Goal: Communication & Community: Answer question/provide support

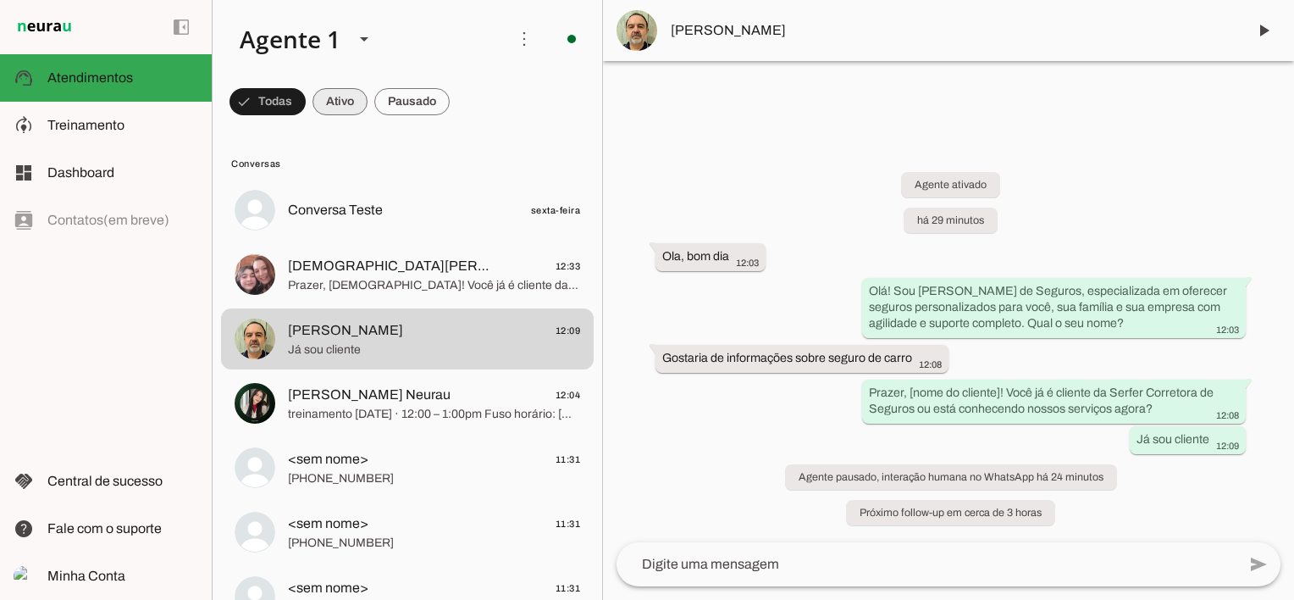
click at [341, 103] on span at bounding box center [339, 101] width 55 height 41
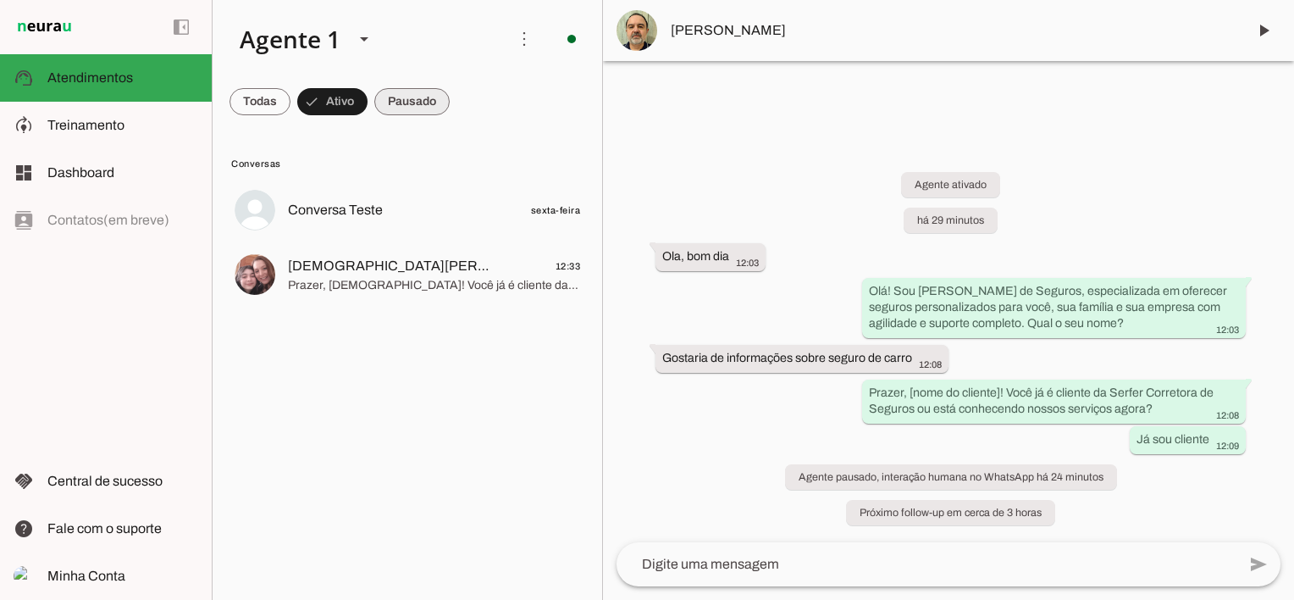
click at [416, 98] on span at bounding box center [411, 101] width 75 height 41
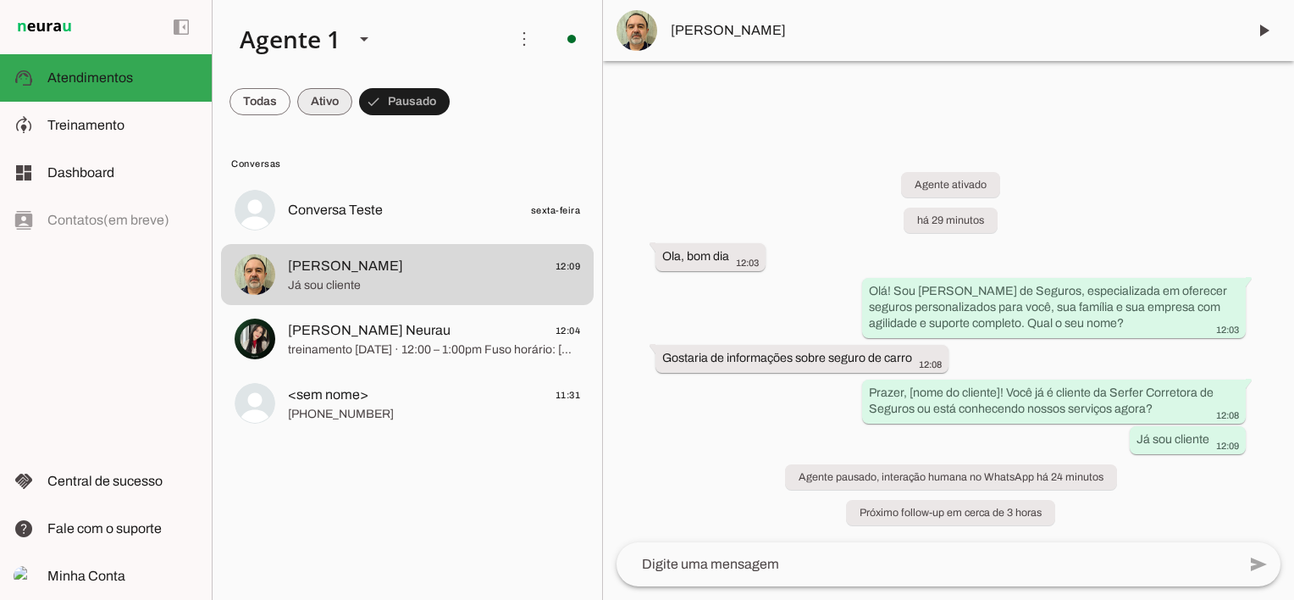
click at [331, 106] on span at bounding box center [324, 101] width 55 height 41
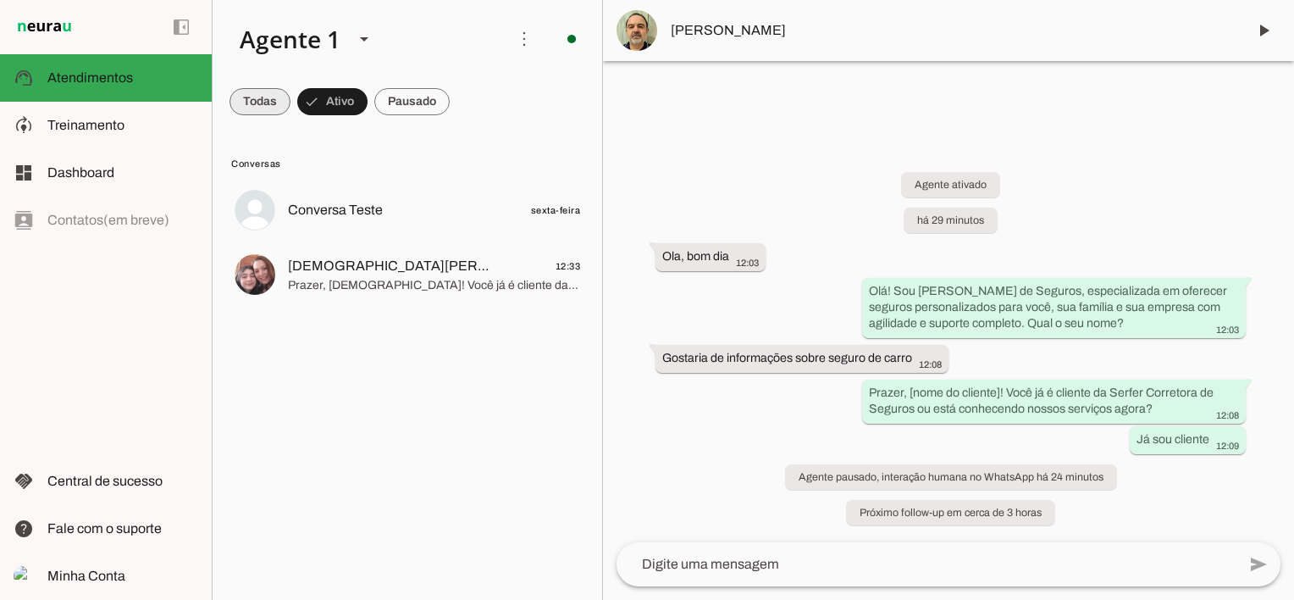
click at [269, 102] on span at bounding box center [260, 101] width 61 height 41
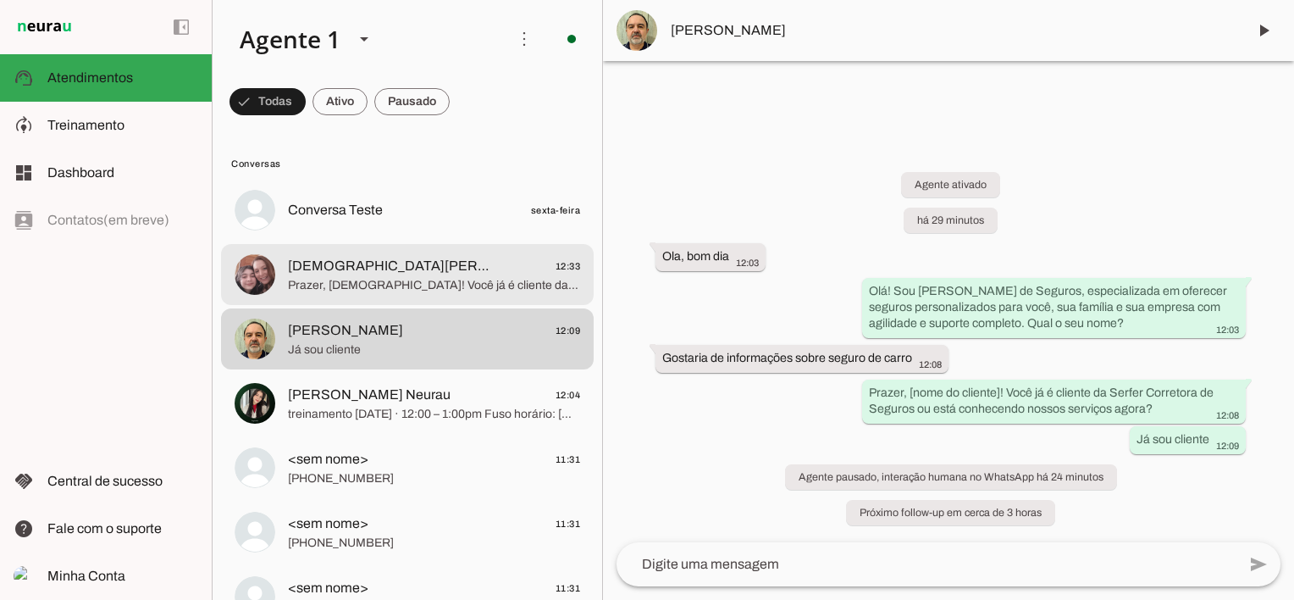
click at [403, 278] on span "Prazer, [DEMOGRAPHIC_DATA]! Você já é cliente da [PERSON_NAME] ou está conhecen…" at bounding box center [434, 285] width 292 height 17
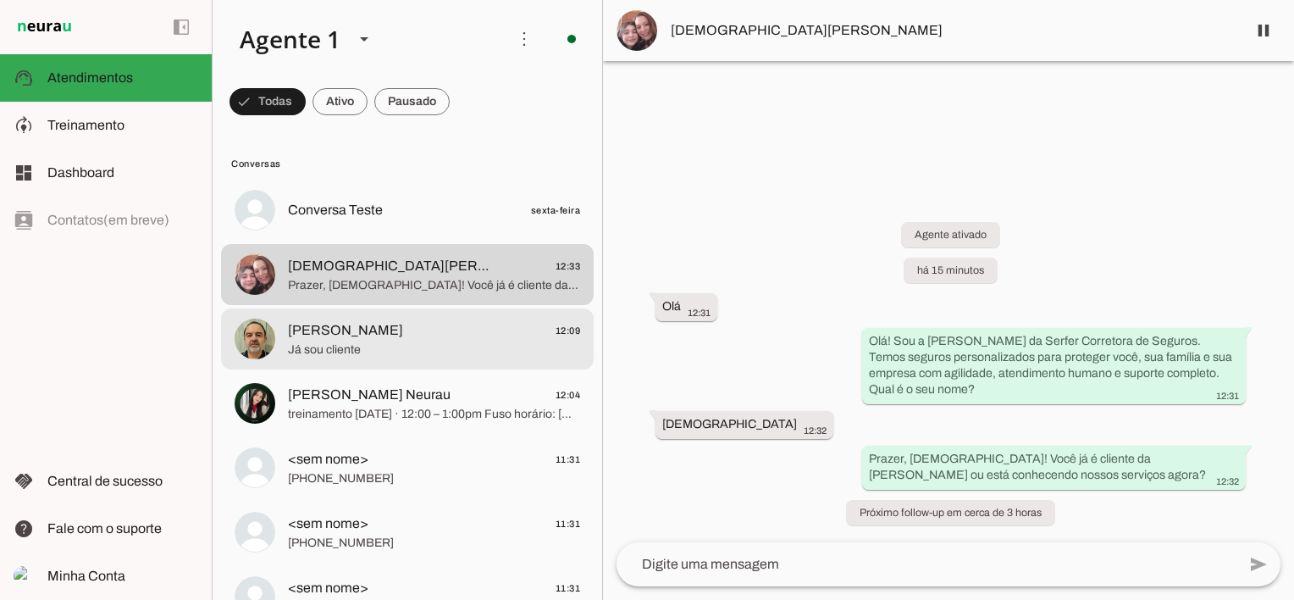
click at [384, 334] on span "[PERSON_NAME] 12:09" at bounding box center [434, 330] width 292 height 21
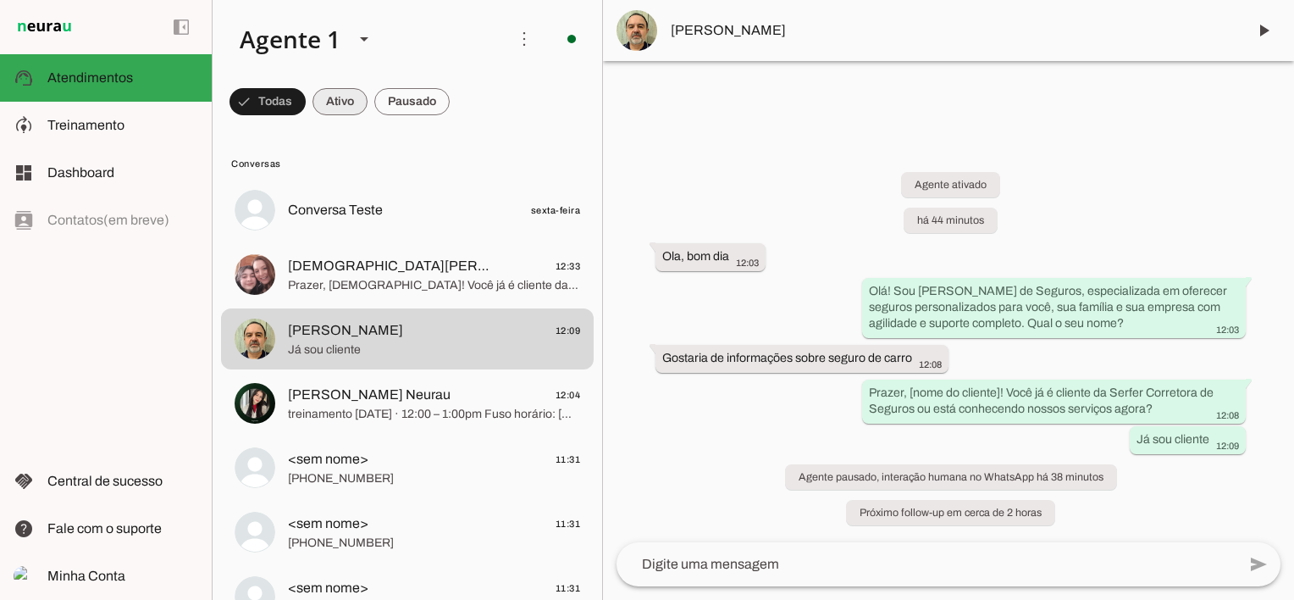
click at [342, 105] on span at bounding box center [339, 101] width 55 height 41
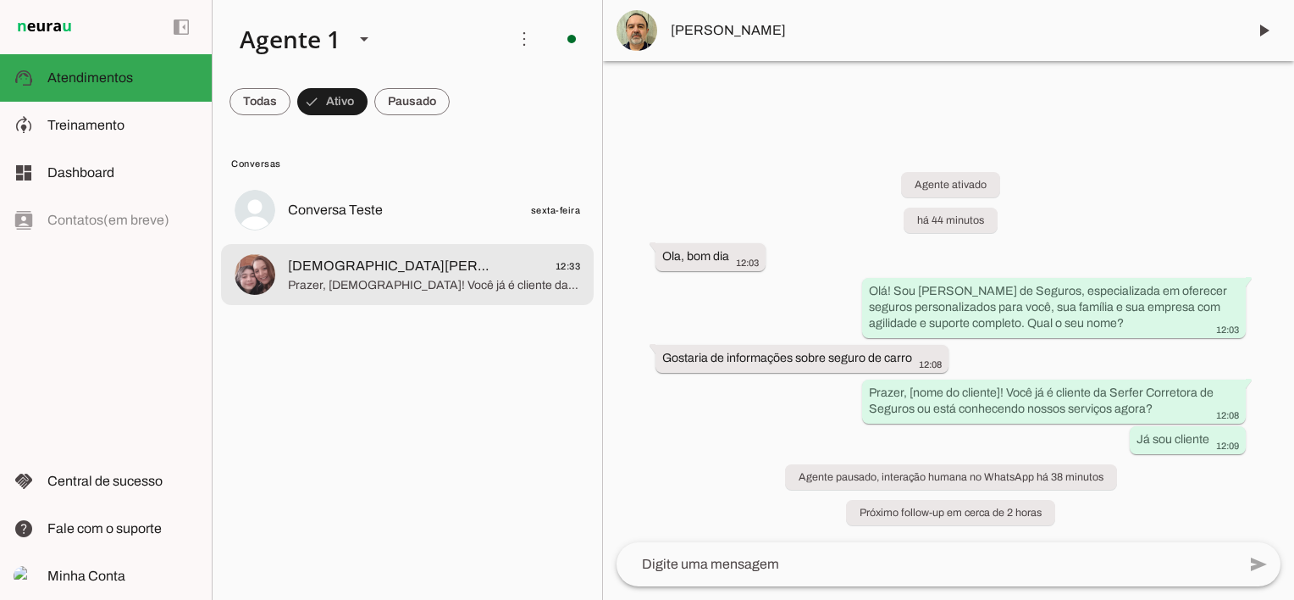
click at [349, 263] on span "[DEMOGRAPHIC_DATA][PERSON_NAME]" at bounding box center [393, 266] width 210 height 20
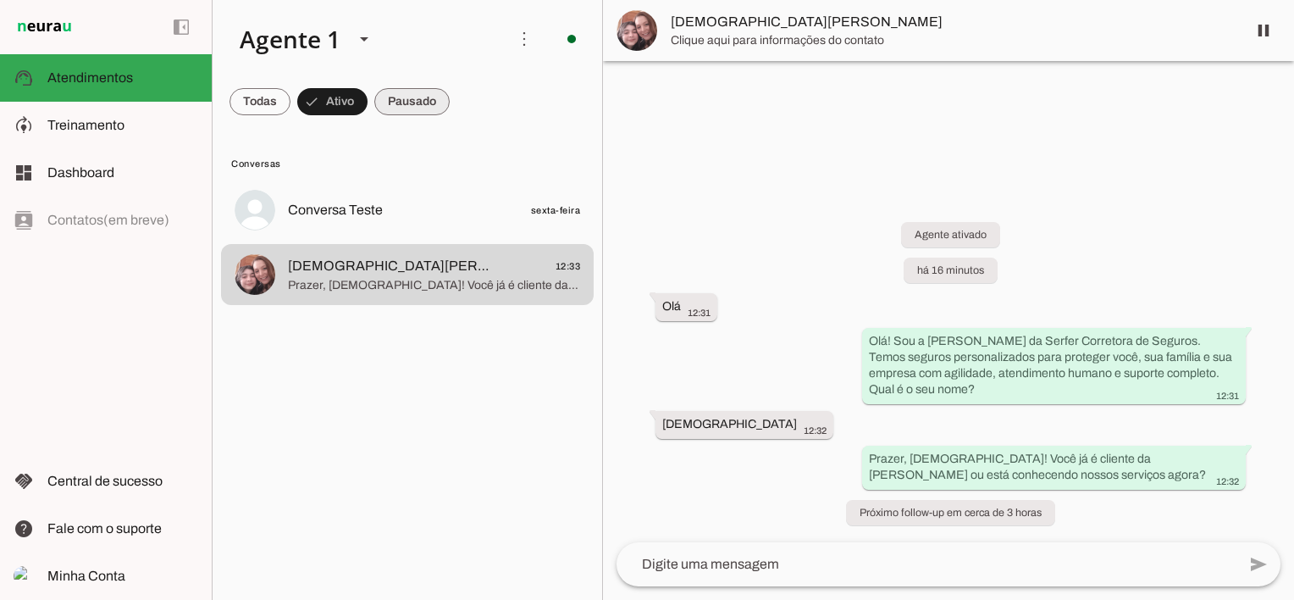
click at [408, 108] on span at bounding box center [411, 101] width 75 height 41
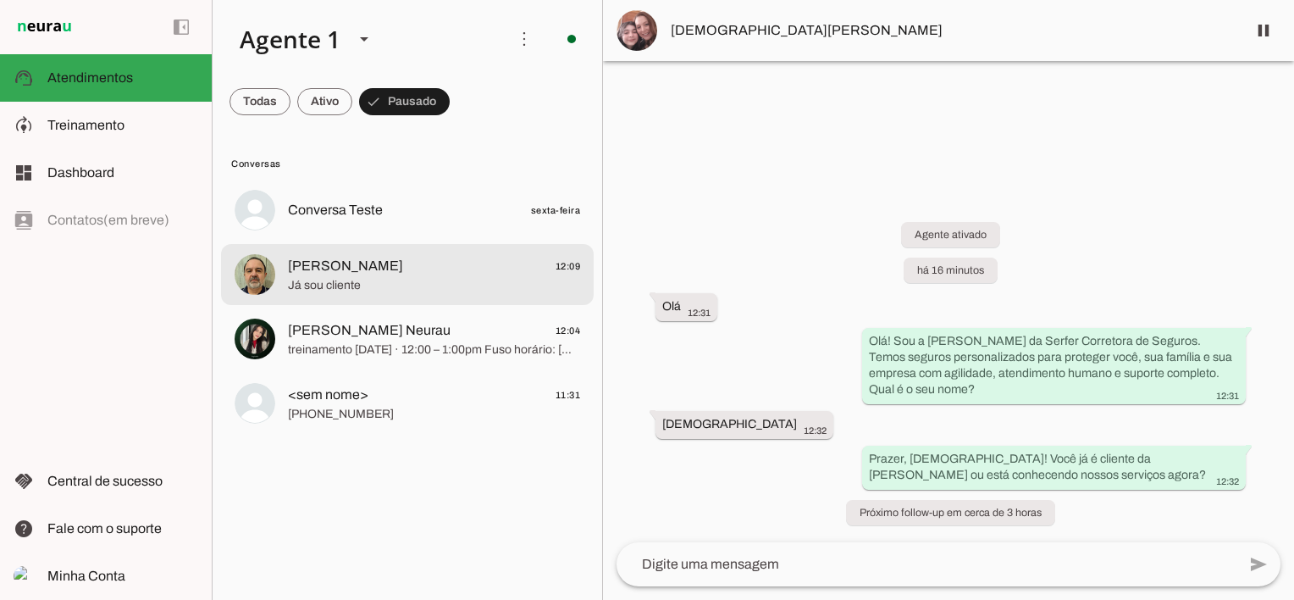
click at [366, 261] on span "[PERSON_NAME]" at bounding box center [345, 266] width 115 height 20
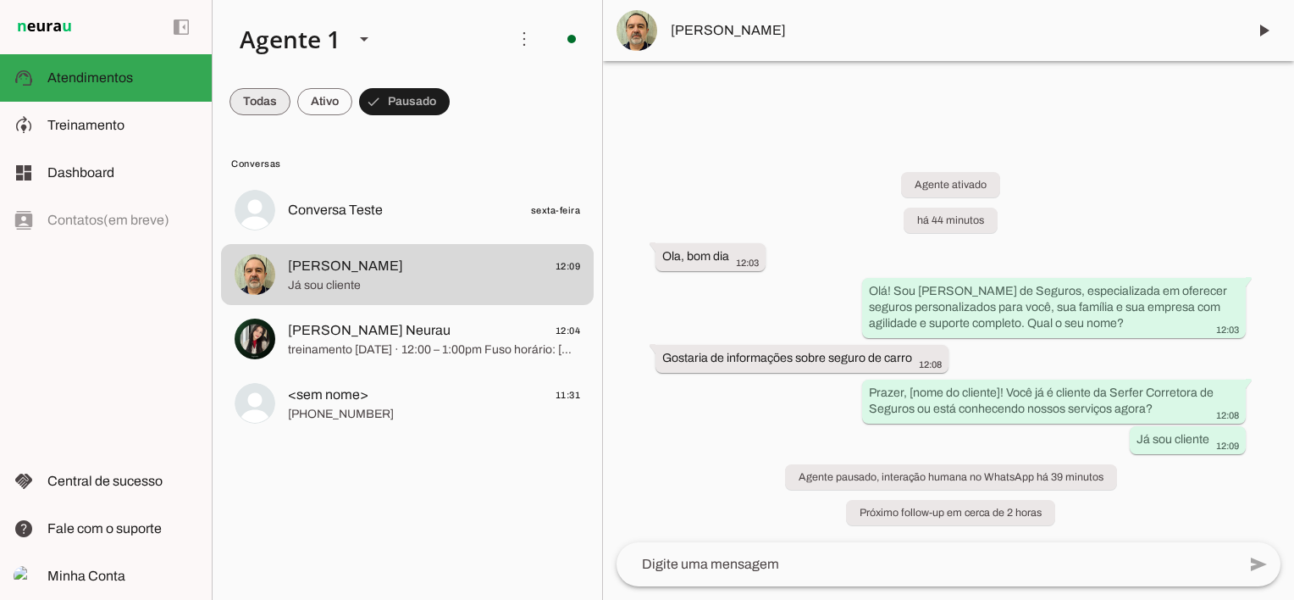
click at [258, 101] on span at bounding box center [260, 101] width 61 height 41
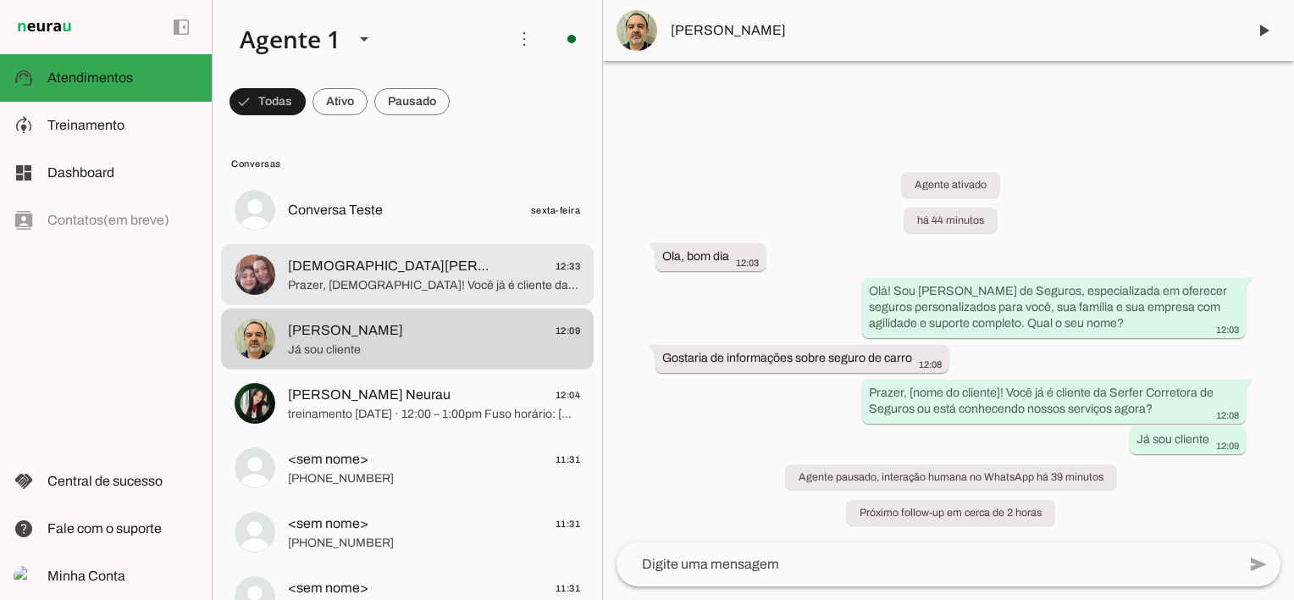
click at [350, 281] on span "Prazer, [DEMOGRAPHIC_DATA]! Você já é cliente da [PERSON_NAME] ou está conhecen…" at bounding box center [434, 285] width 292 height 17
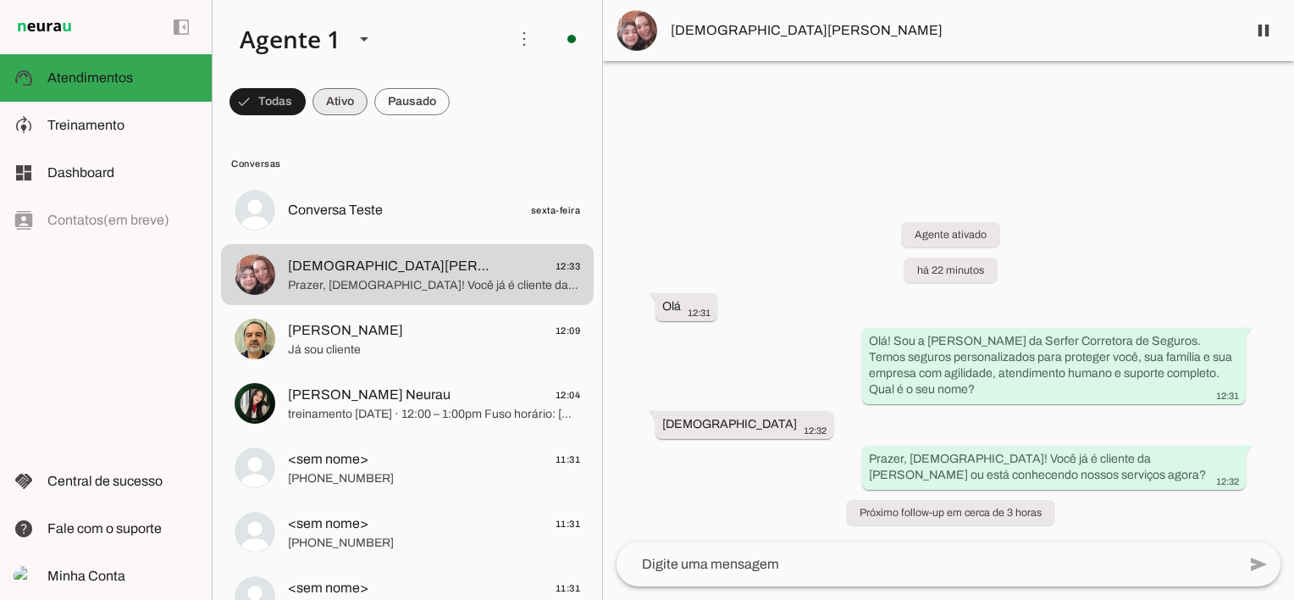
click at [338, 103] on span at bounding box center [339, 101] width 55 height 41
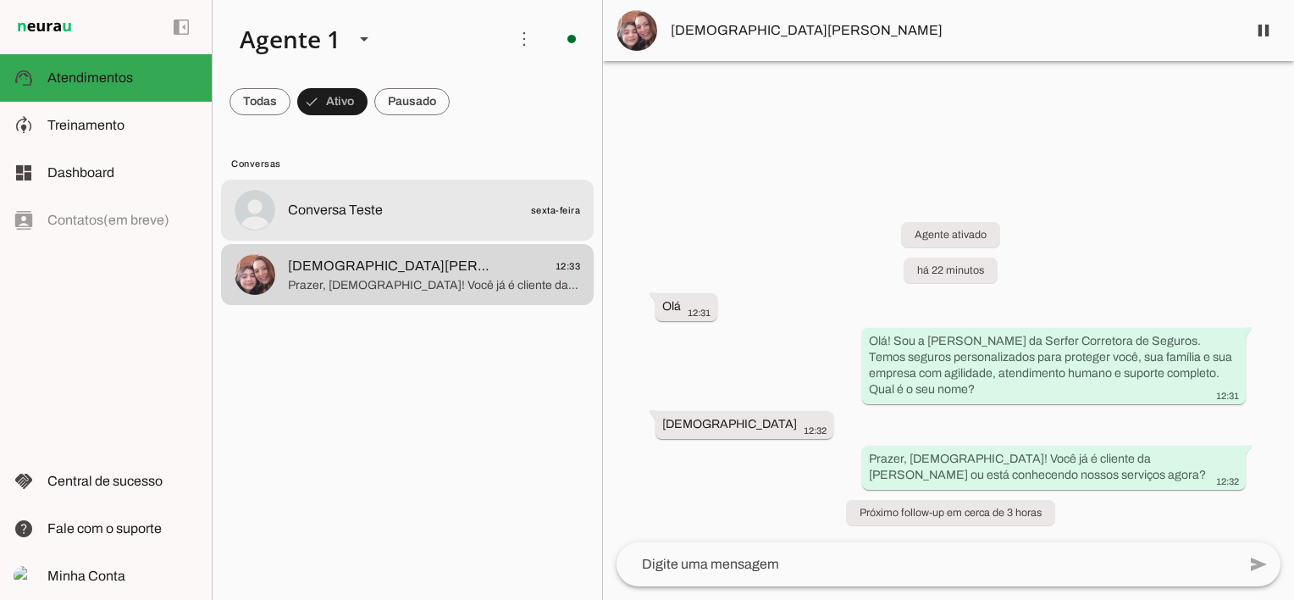
click at [321, 217] on span "Conversa Teste" at bounding box center [335, 210] width 95 height 20
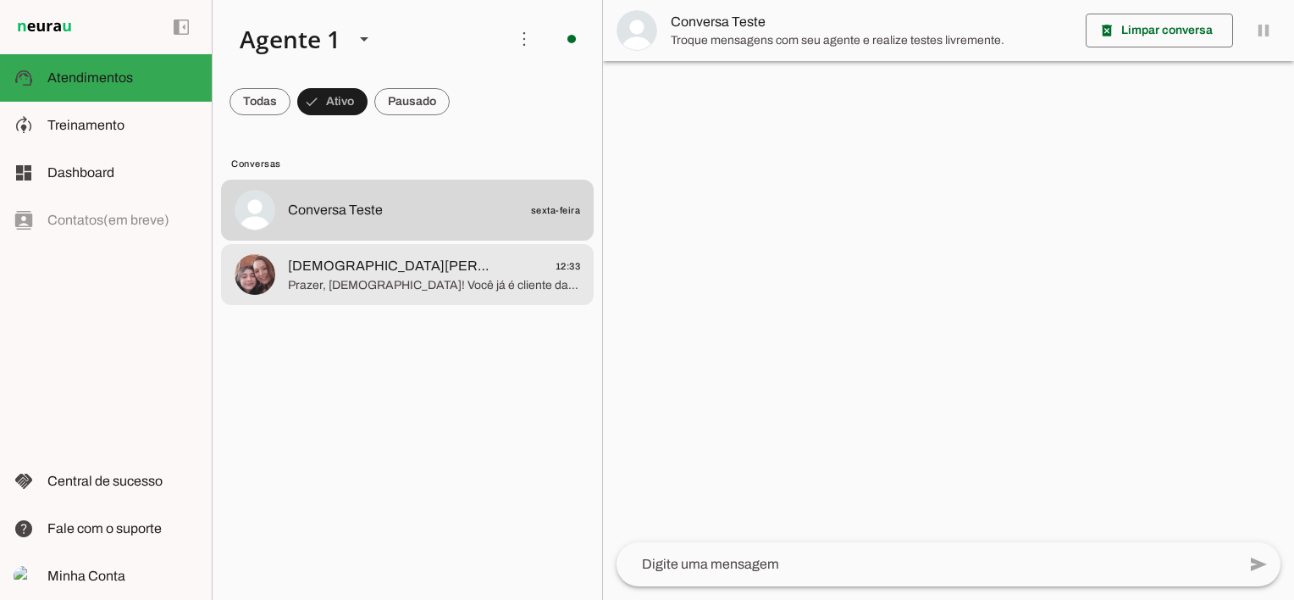
click at [346, 256] on span "[DEMOGRAPHIC_DATA][PERSON_NAME]" at bounding box center [393, 266] width 210 height 20
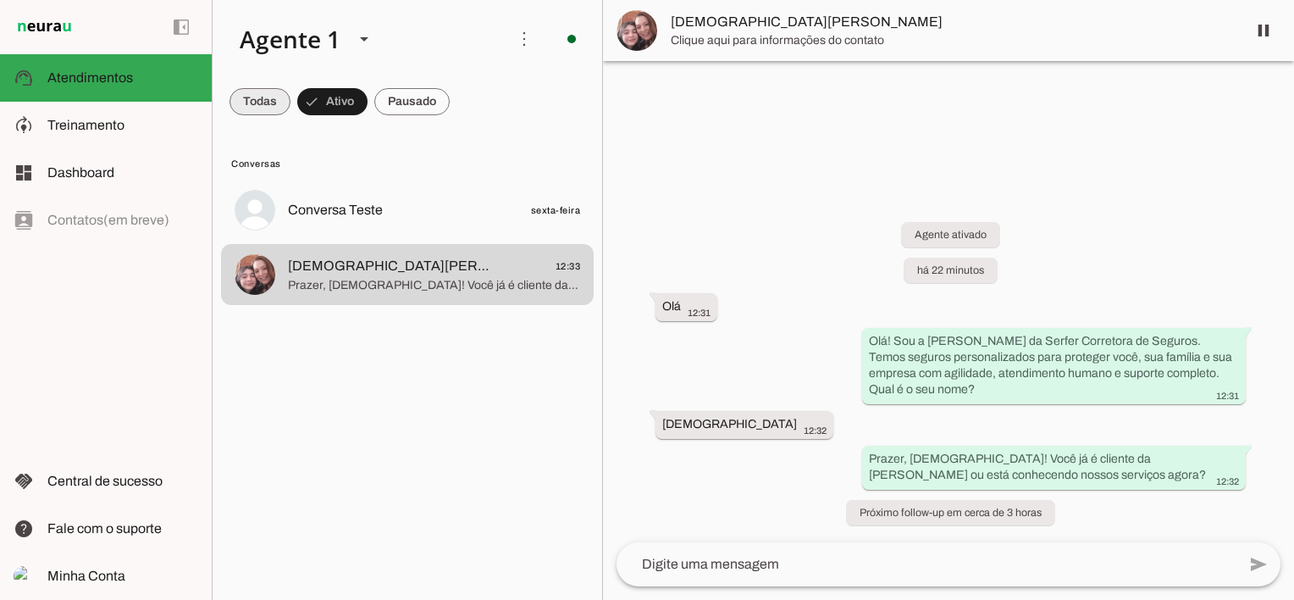
click at [259, 102] on span at bounding box center [260, 101] width 61 height 41
